Goal: Task Accomplishment & Management: Complete application form

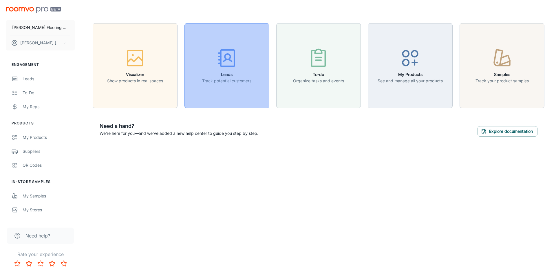
click at [230, 73] on h6 "Leads" at bounding box center [226, 74] width 49 height 6
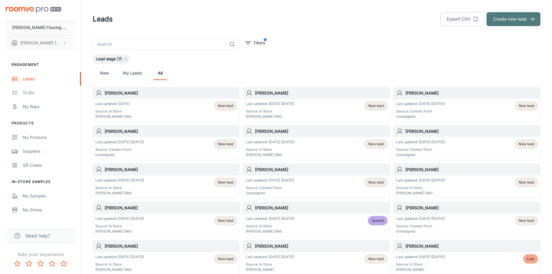
click at [500, 21] on button "Create new lead" at bounding box center [514, 19] width 54 height 14
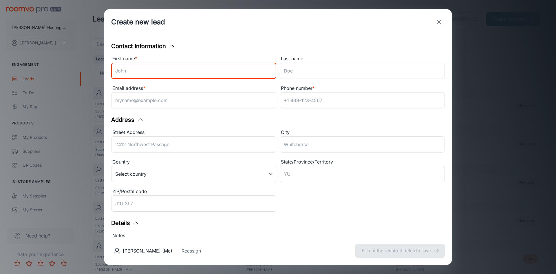
click at [137, 71] on input "First name *" at bounding box center [193, 71] width 165 height 16
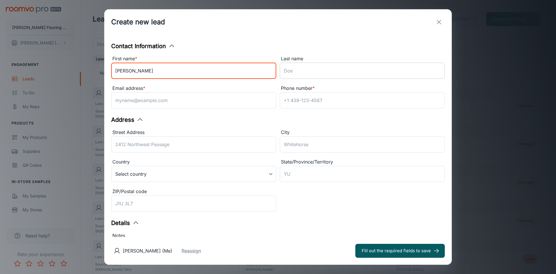
type input "[PERSON_NAME]"
click at [301, 68] on input "Last name" at bounding box center [362, 71] width 165 height 16
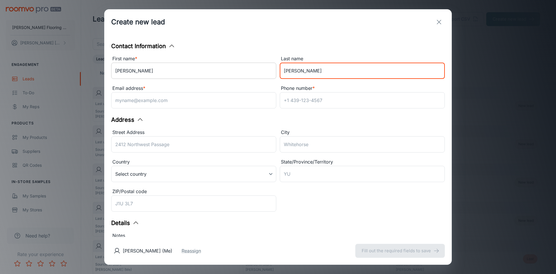
type input "[PERSON_NAME]"
click at [147, 72] on input "[PERSON_NAME]" at bounding box center [193, 71] width 165 height 16
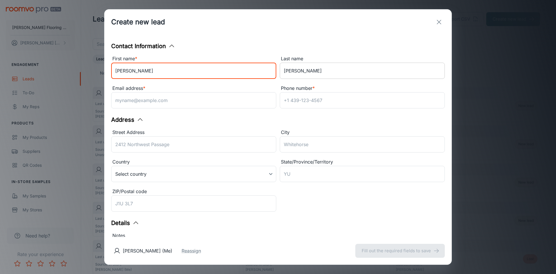
type input "[PERSON_NAME]"
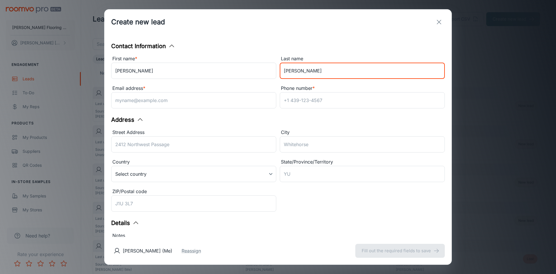
click at [281, 70] on input "[PERSON_NAME]" at bounding box center [362, 71] width 165 height 16
click at [321, 68] on input "[PERSON_NAME]" at bounding box center [362, 71] width 165 height 16
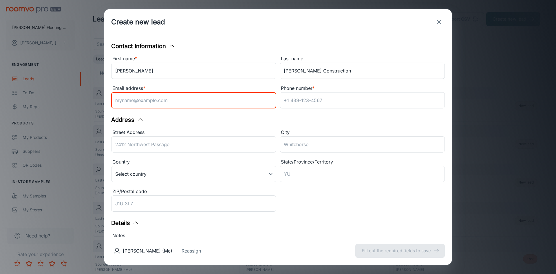
click at [194, 103] on input "Email address *" at bounding box center [193, 100] width 165 height 16
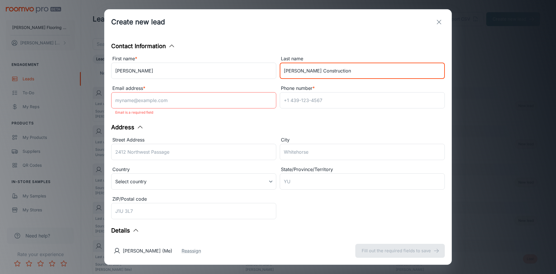
click at [307, 70] on input "[PERSON_NAME] Construction" at bounding box center [362, 71] width 165 height 16
type input "[PERSON_NAME] State Line Construction"
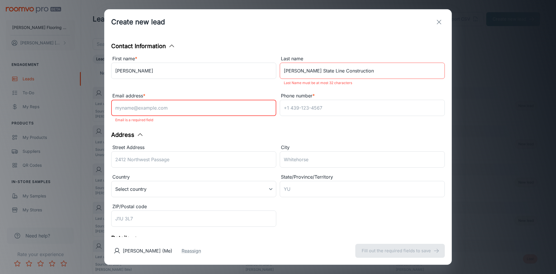
click at [172, 100] on input "Email address *" at bounding box center [193, 108] width 165 height 16
type input "[PERSON_NAME][EMAIL_ADDRESS][DOMAIN_NAME]"
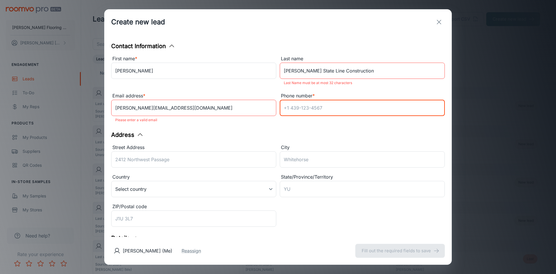
click at [301, 106] on input "Phone number *" at bounding box center [362, 108] width 165 height 16
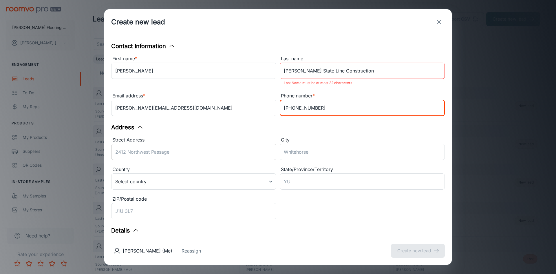
type input "[PHONE_NUMBER]"
click at [154, 153] on input "Street Address" at bounding box center [193, 152] width 165 height 16
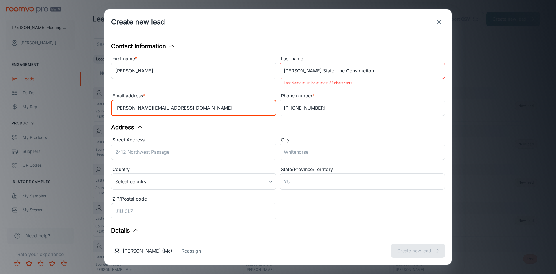
drag, startPoint x: 195, startPoint y: 107, endPoint x: 98, endPoint y: 106, distance: 97.1
click at [98, 106] on div "Create new lead Contact Information First name * [PERSON_NAME] ​ Last name [PER…" at bounding box center [278, 137] width 556 height 274
type input "[EMAIL_ADDRESS][DOMAIN_NAME]"
click at [143, 182] on body "[PERSON_NAME] Flooring Center [PERSON_NAME] Engagement Leads To-do My Reps Prod…" at bounding box center [278, 137] width 556 height 274
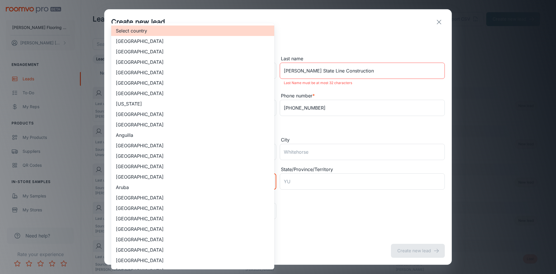
click at [158, 51] on li "[GEOGRAPHIC_DATA]" at bounding box center [192, 51] width 163 height 10
type input "US"
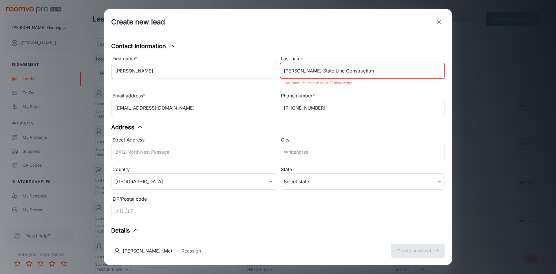
drag, startPoint x: 303, startPoint y: 70, endPoint x: 269, endPoint y: 73, distance: 33.4
click at [269, 73] on div "First name * [PERSON_NAME] ​ Last name [PERSON_NAME] State Line Construction ​ …" at bounding box center [276, 85] width 337 height 67
type input "State Line Construction"
click at [184, 152] on input "Street Address" at bounding box center [193, 152] width 165 height 16
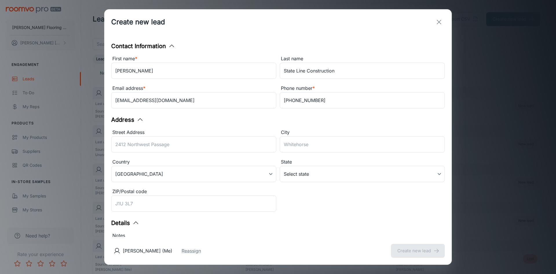
click at [215, 224] on div "Details" at bounding box center [278, 223] width 334 height 9
click at [321, 177] on body "[PERSON_NAME] Flooring Center [PERSON_NAME] Engagement Leads To-do My Reps Prod…" at bounding box center [278, 137] width 556 height 274
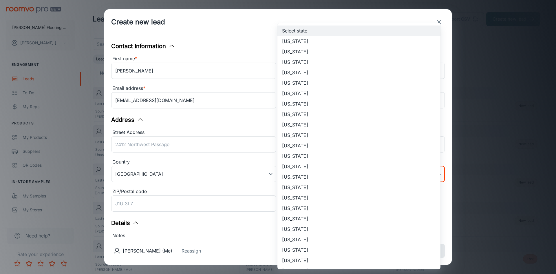
click at [303, 262] on li "[US_STATE]" at bounding box center [359, 260] width 163 height 10
type input "[US_STATE]"
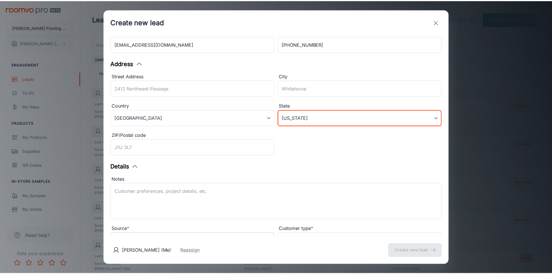
scroll to position [82, 0]
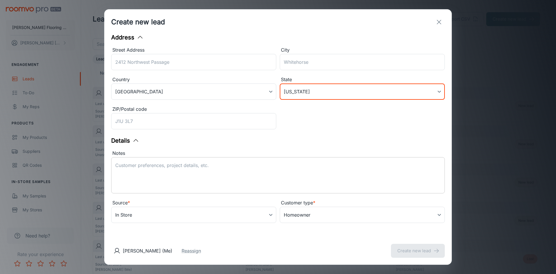
click at [145, 165] on textarea "Notes" at bounding box center [278, 175] width 326 height 27
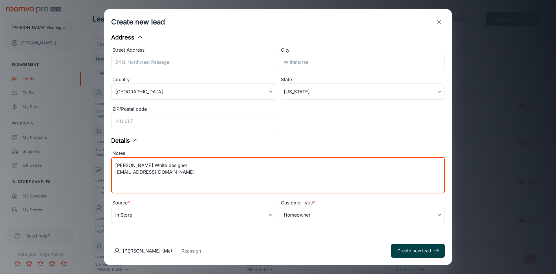
type textarea "[PERSON_NAME] White designer [EMAIL_ADDRESS][DOMAIN_NAME]"
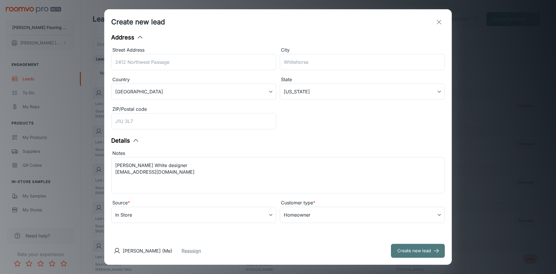
click at [406, 250] on button "Create new lead" at bounding box center [418, 251] width 54 height 14
